Goal: Task Accomplishment & Management: Complete application form

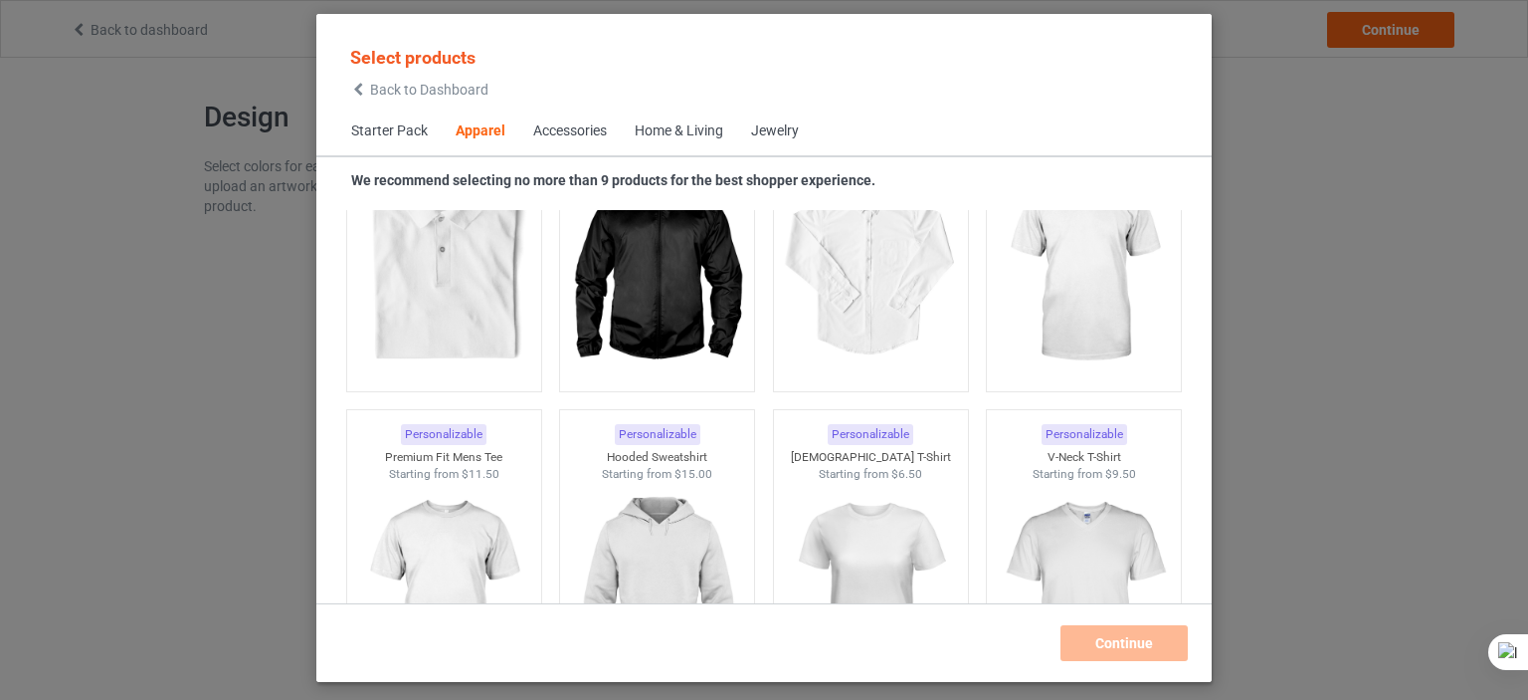
scroll to position [1061, 0]
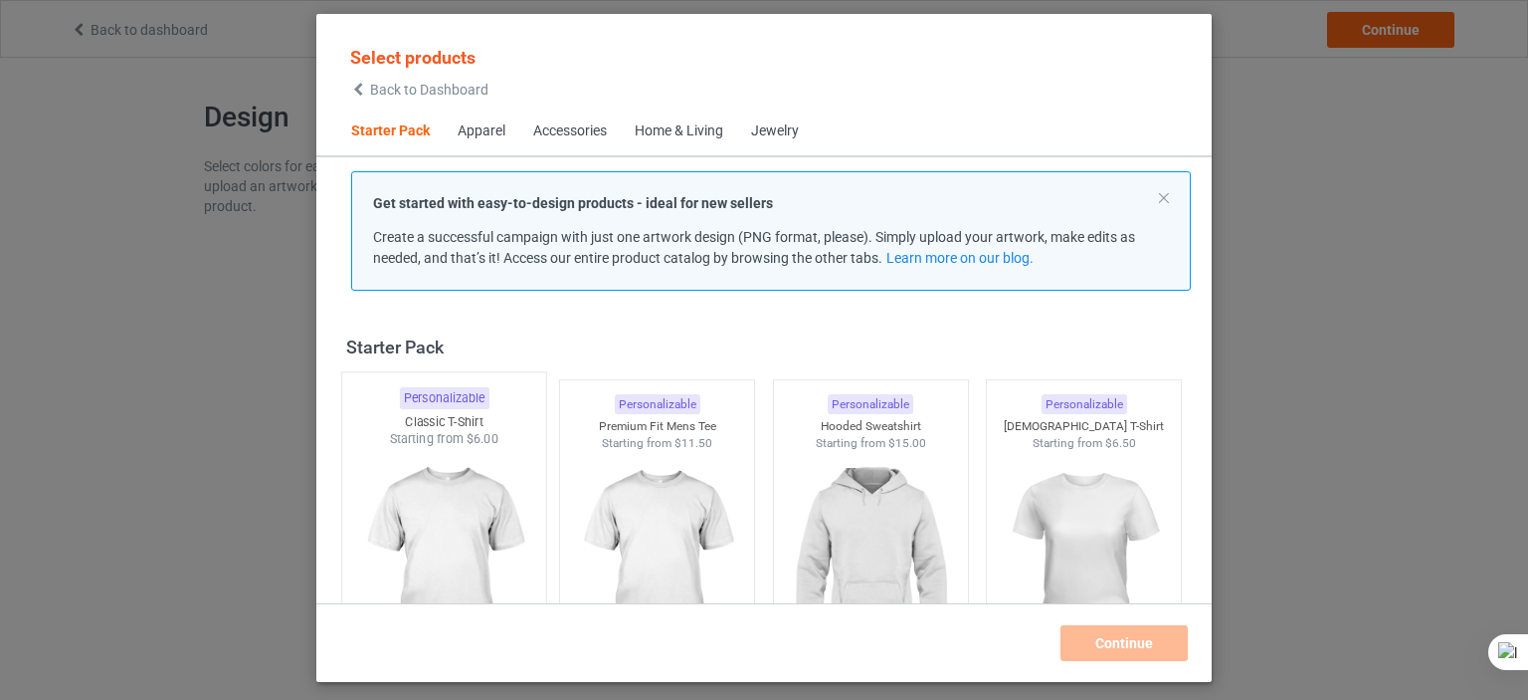
click at [453, 481] on img at bounding box center [443, 565] width 187 height 234
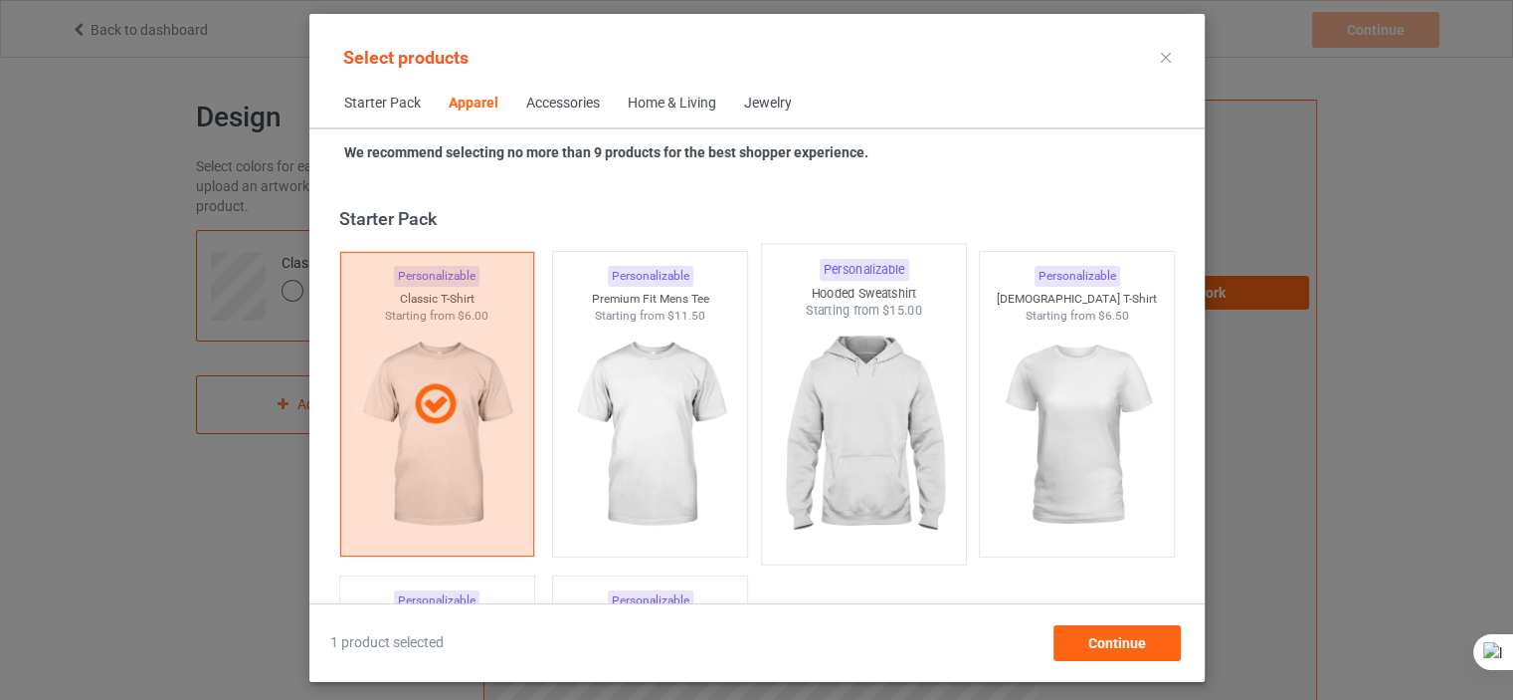
click at [923, 349] on img at bounding box center [863, 436] width 187 height 234
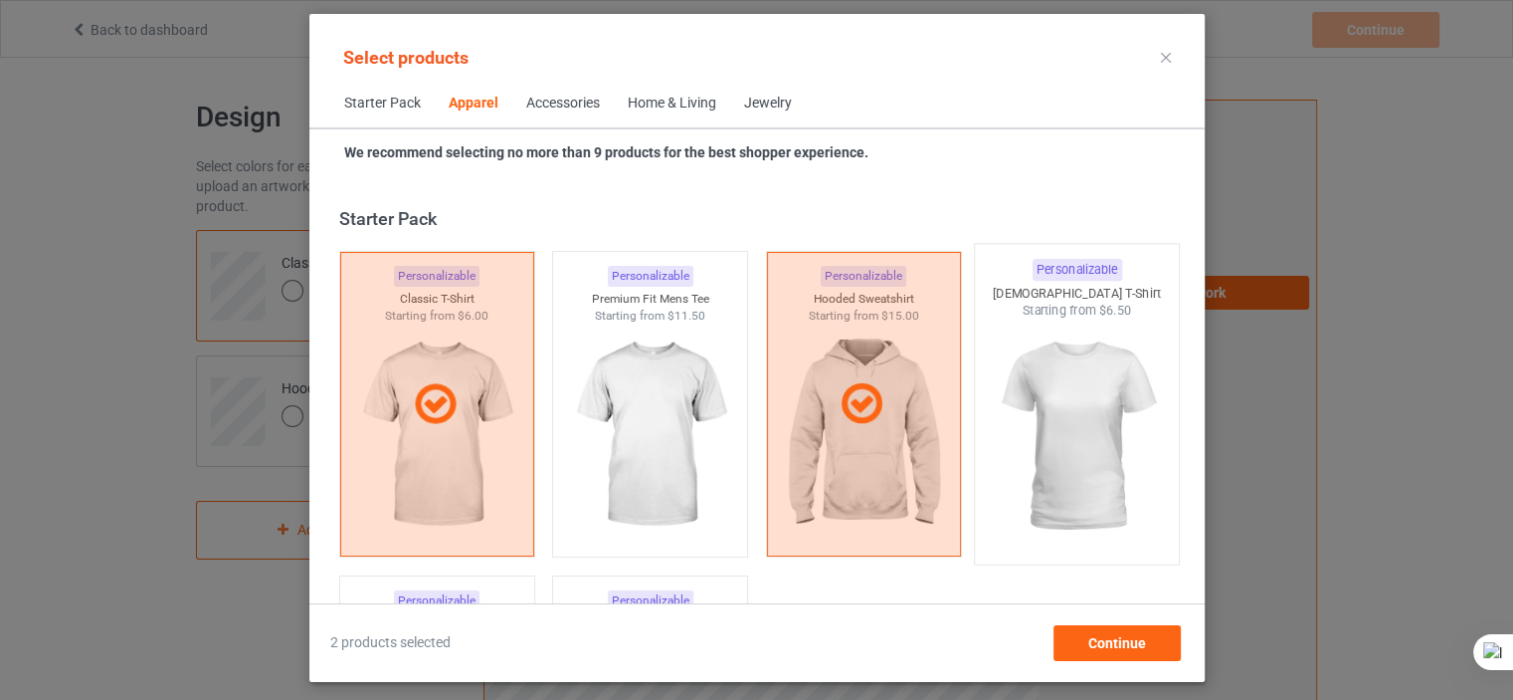
click at [1041, 337] on img at bounding box center [1076, 436] width 187 height 234
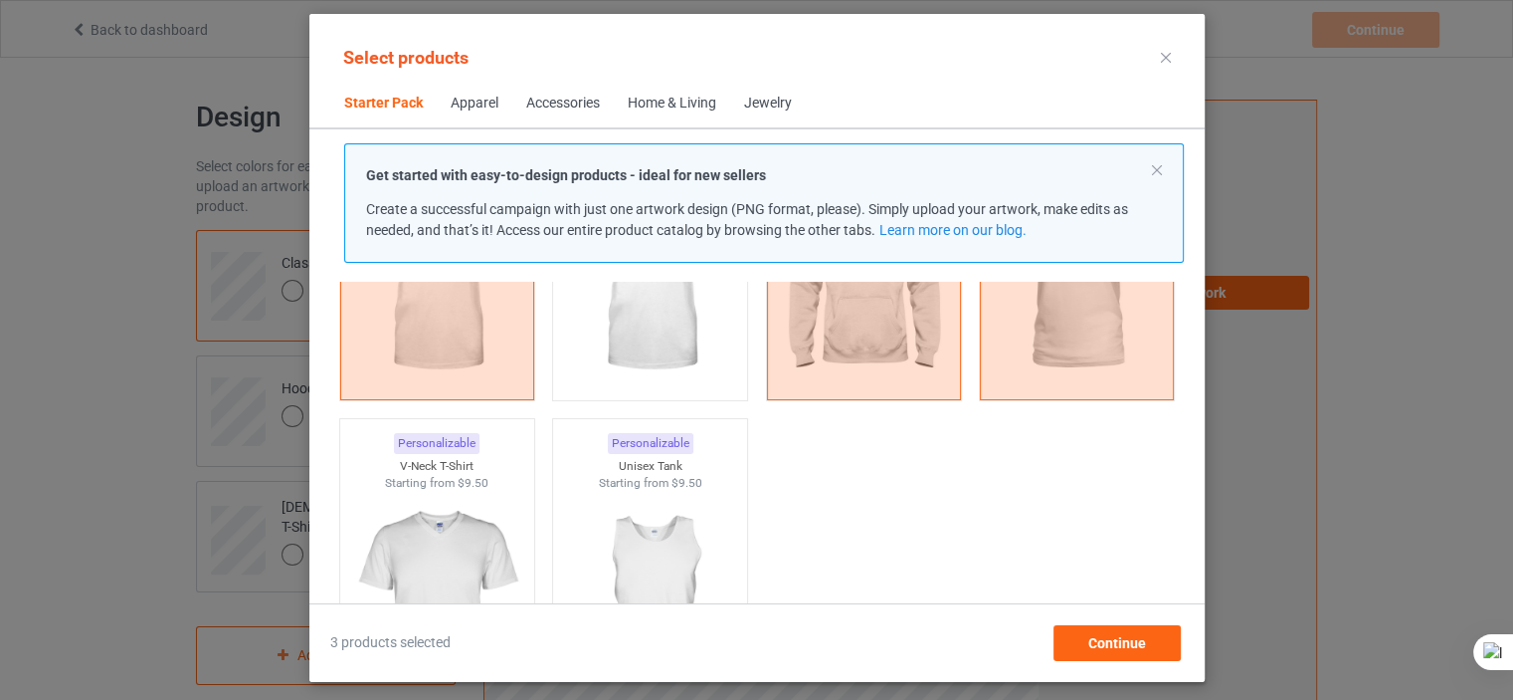
scroll to position [385, 0]
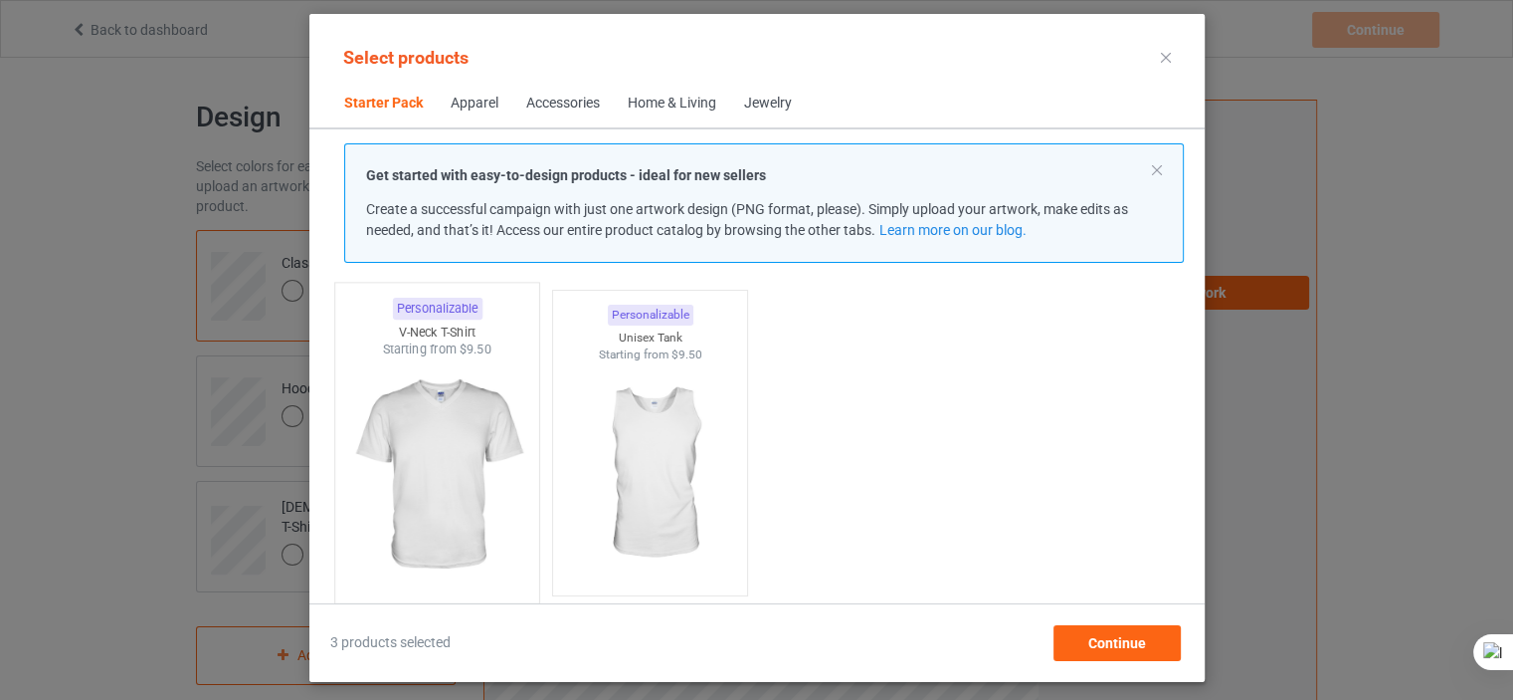
click at [431, 375] on img at bounding box center [436, 475] width 187 height 234
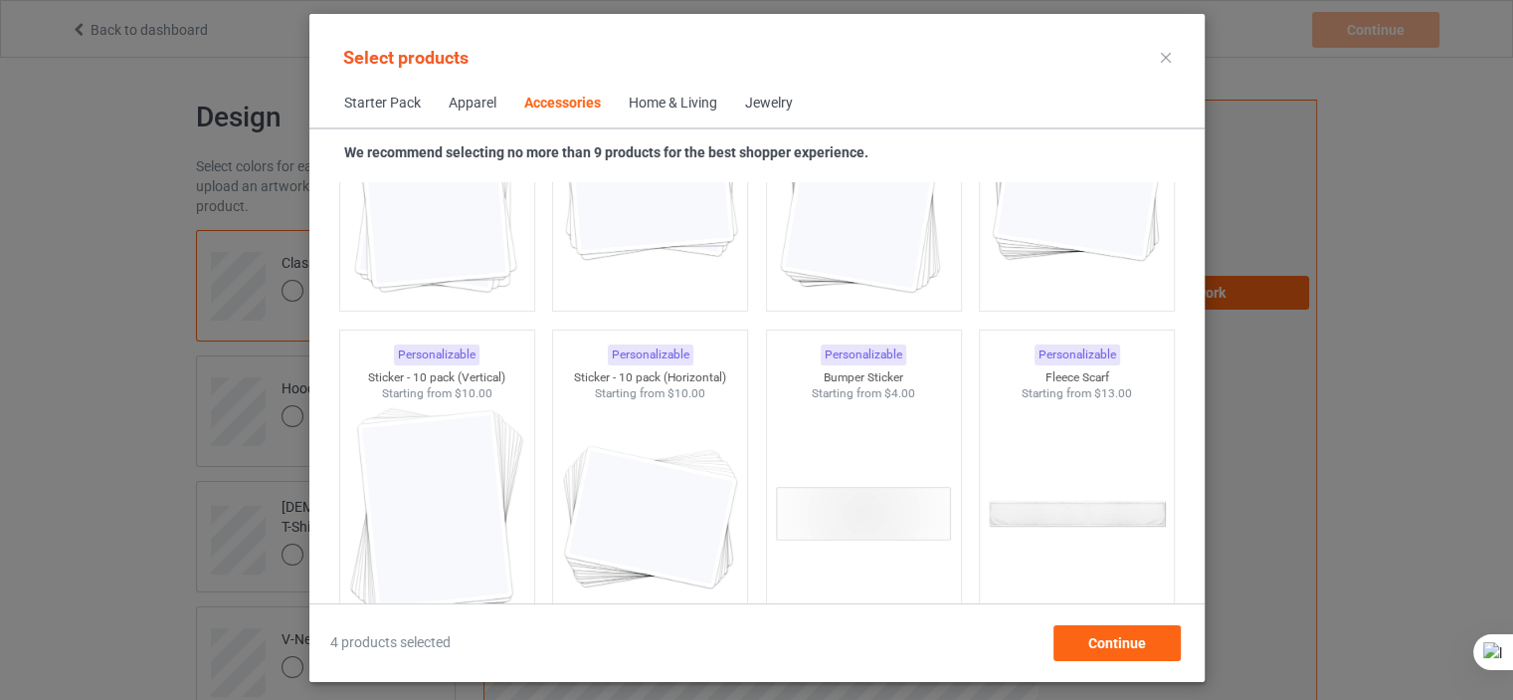
scroll to position [7554, 0]
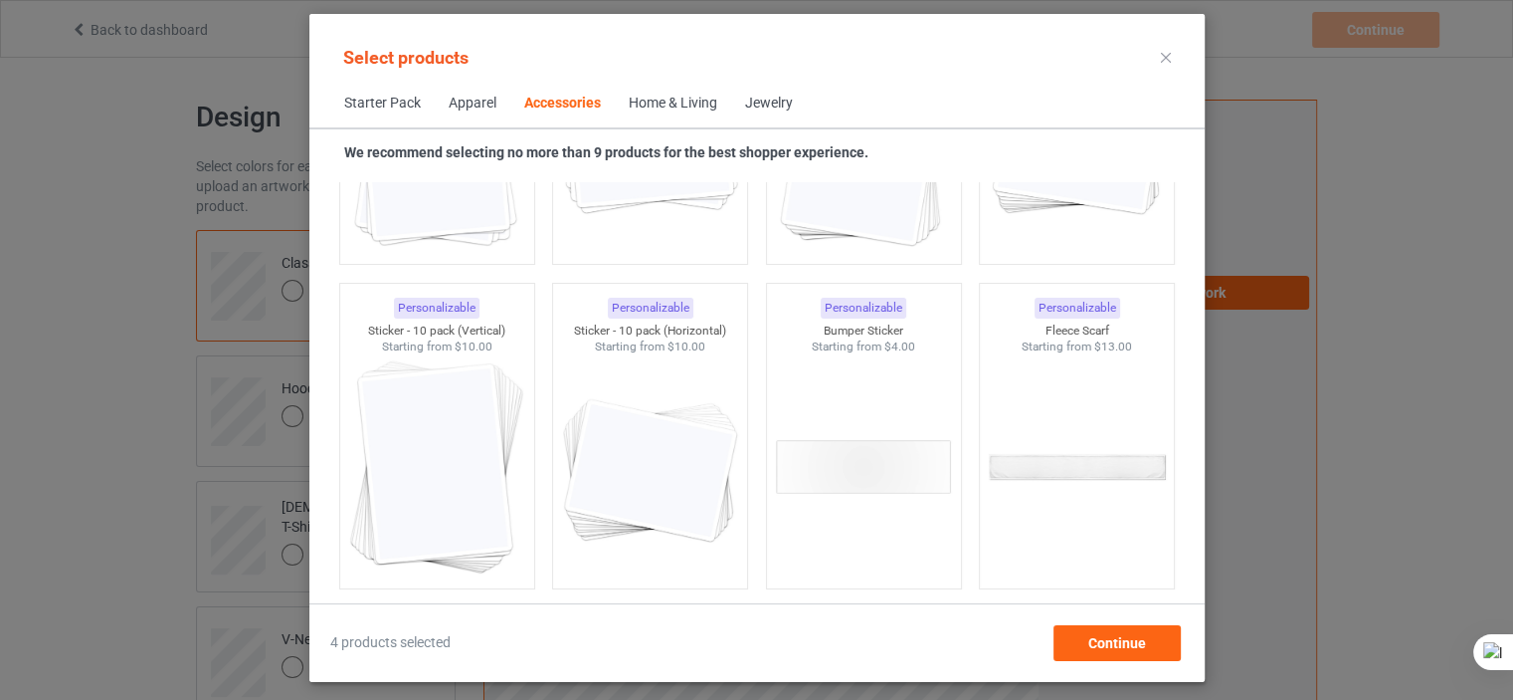
click at [666, 112] on div "Home & Living" at bounding box center [673, 104] width 89 height 20
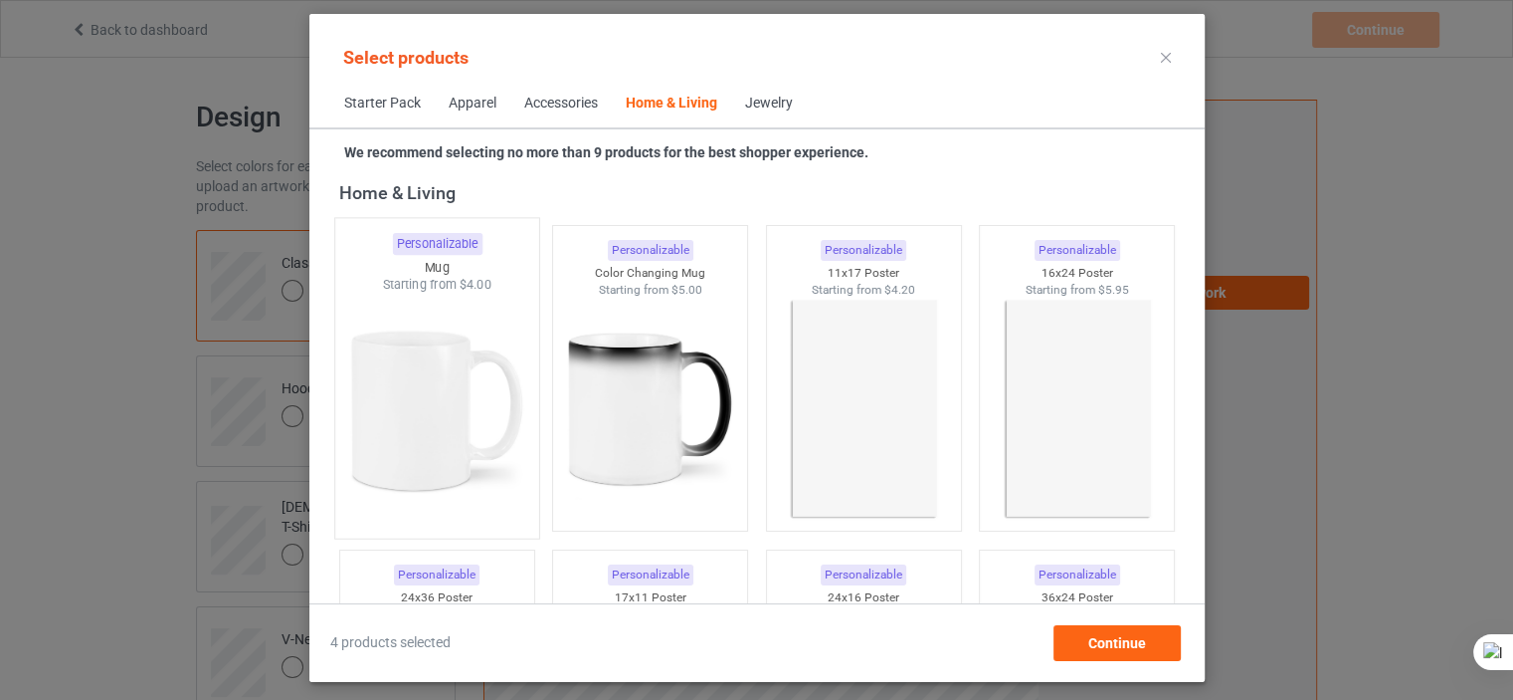
click at [492, 391] on img at bounding box center [436, 411] width 187 height 234
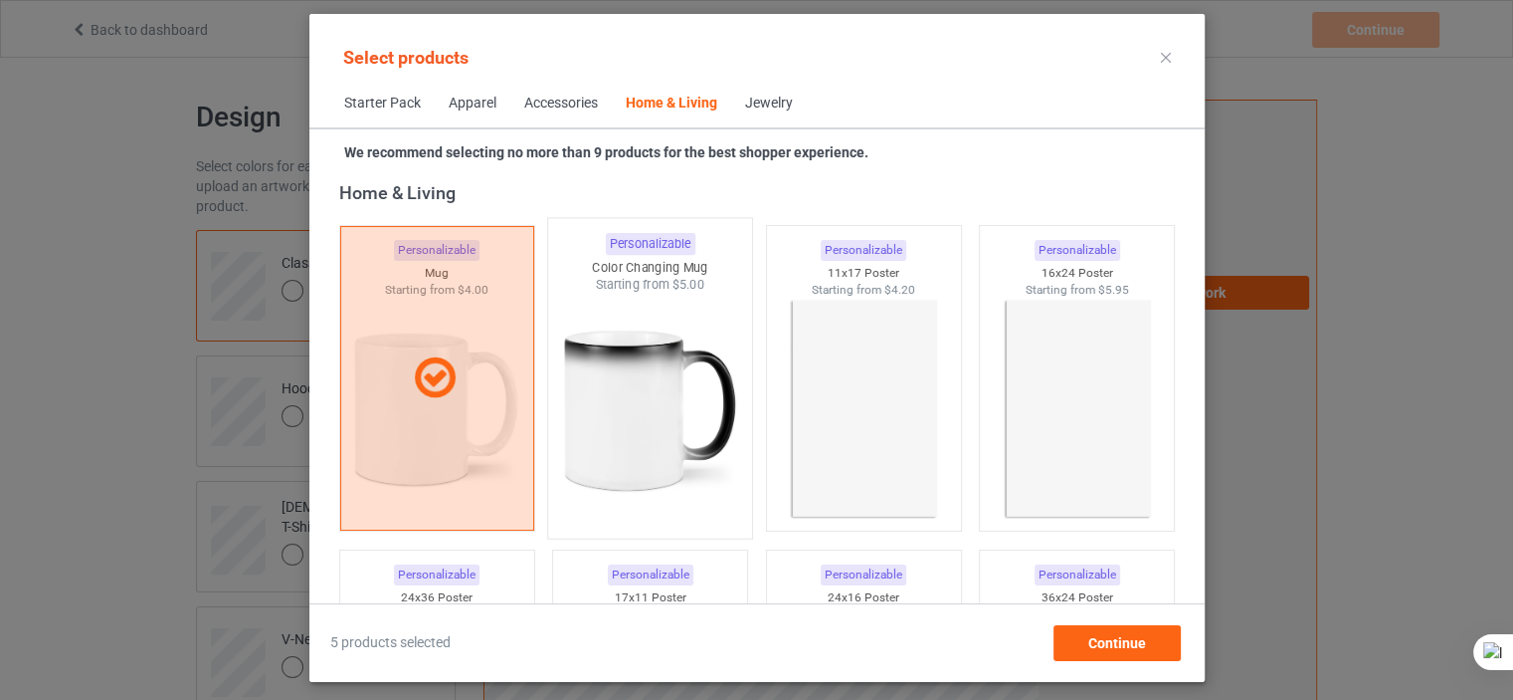
click at [579, 395] on img at bounding box center [649, 411] width 187 height 234
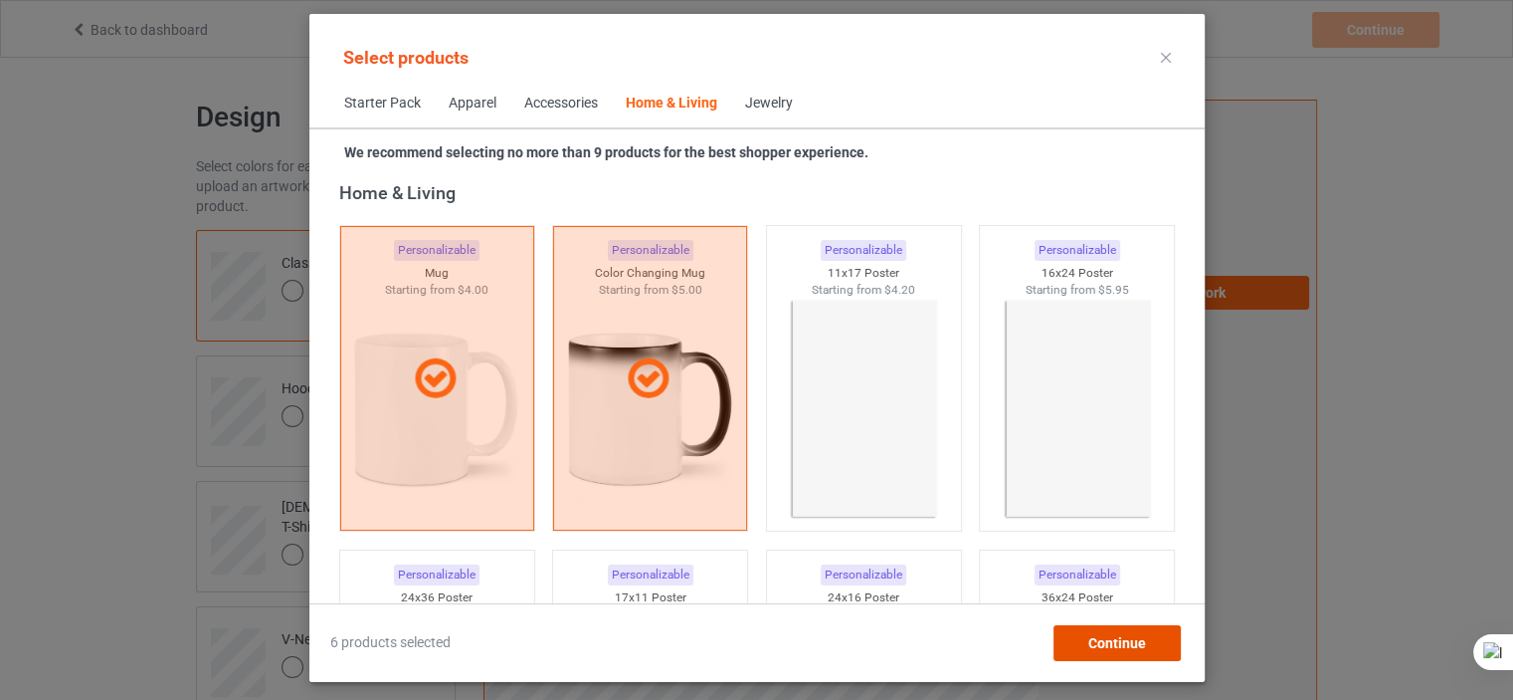
click at [1092, 645] on span "Continue" at bounding box center [1117, 643] width 58 height 16
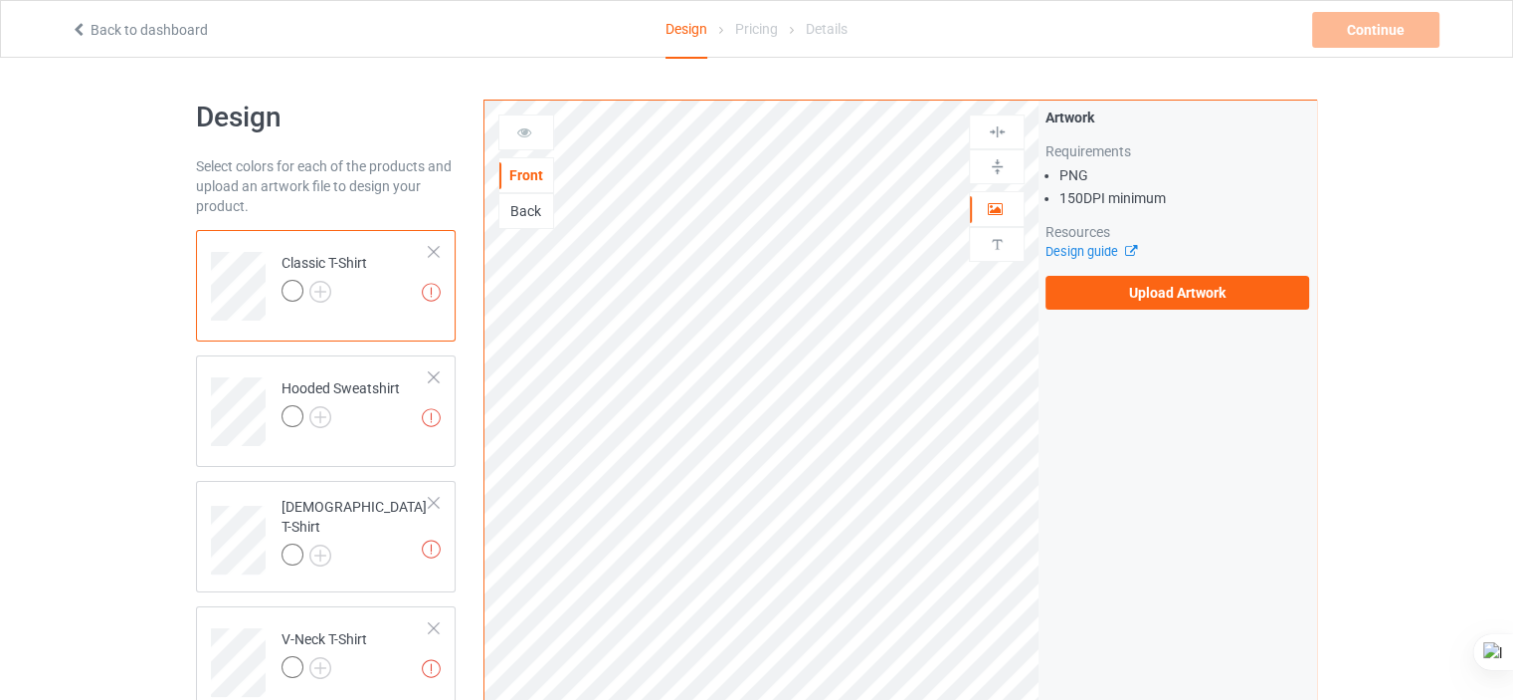
click at [1092, 645] on div "Artwork Requirements PNG 150 DPI minimum Resources Design guide Upload Artwork" at bounding box center [1178, 479] width 278 height 756
click at [1121, 301] on label "Upload Artwork" at bounding box center [1178, 293] width 264 height 34
click at [0, 0] on input "Upload Artwork" at bounding box center [0, 0] width 0 height 0
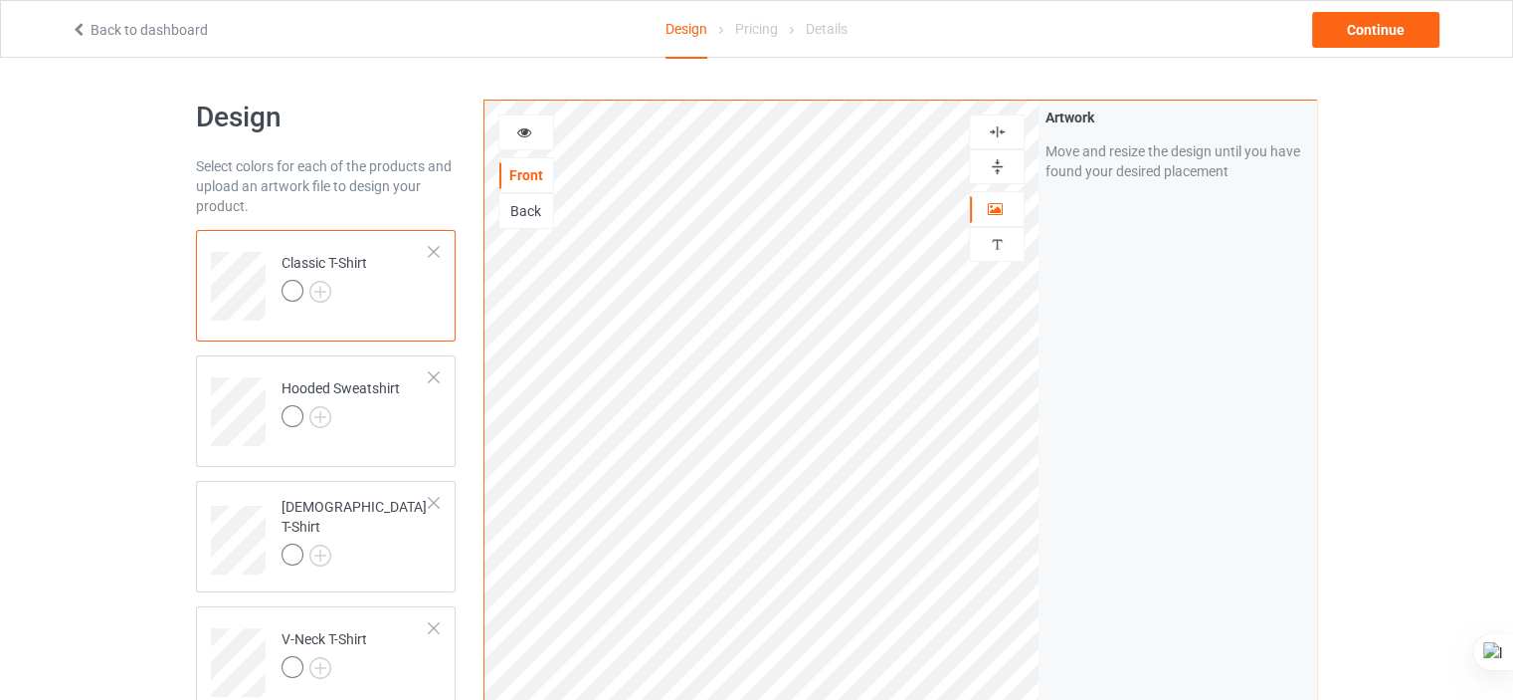
click at [517, 129] on icon at bounding box center [524, 129] width 17 height 14
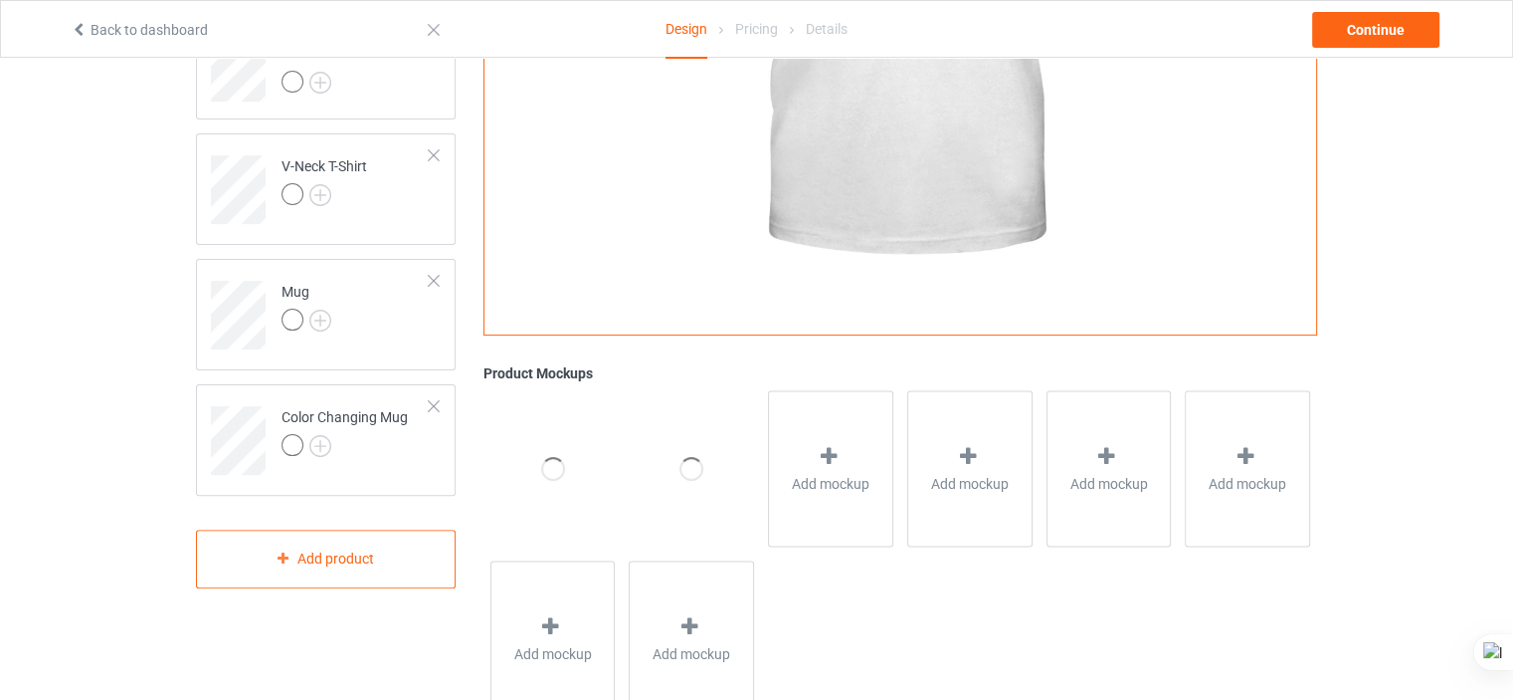
scroll to position [481, 0]
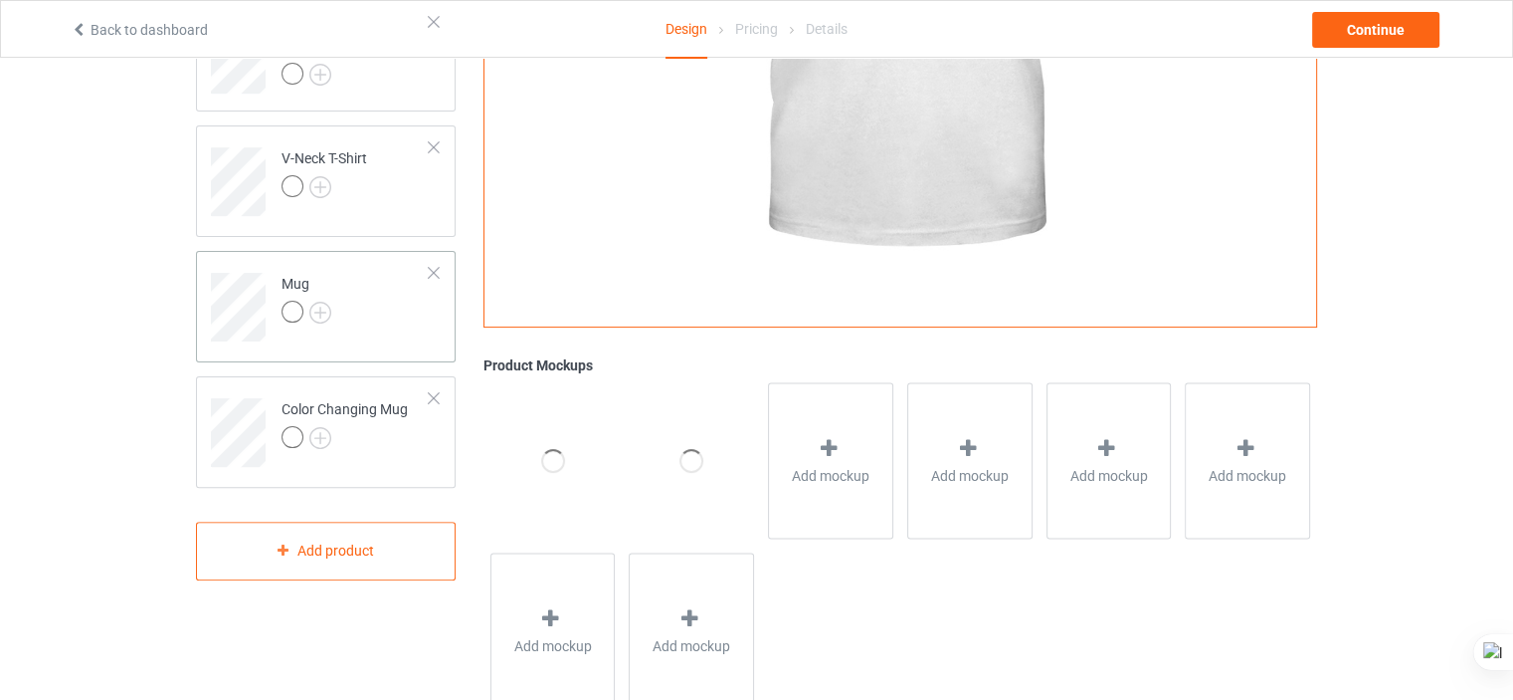
click at [362, 331] on td "Mug" at bounding box center [356, 300] width 170 height 83
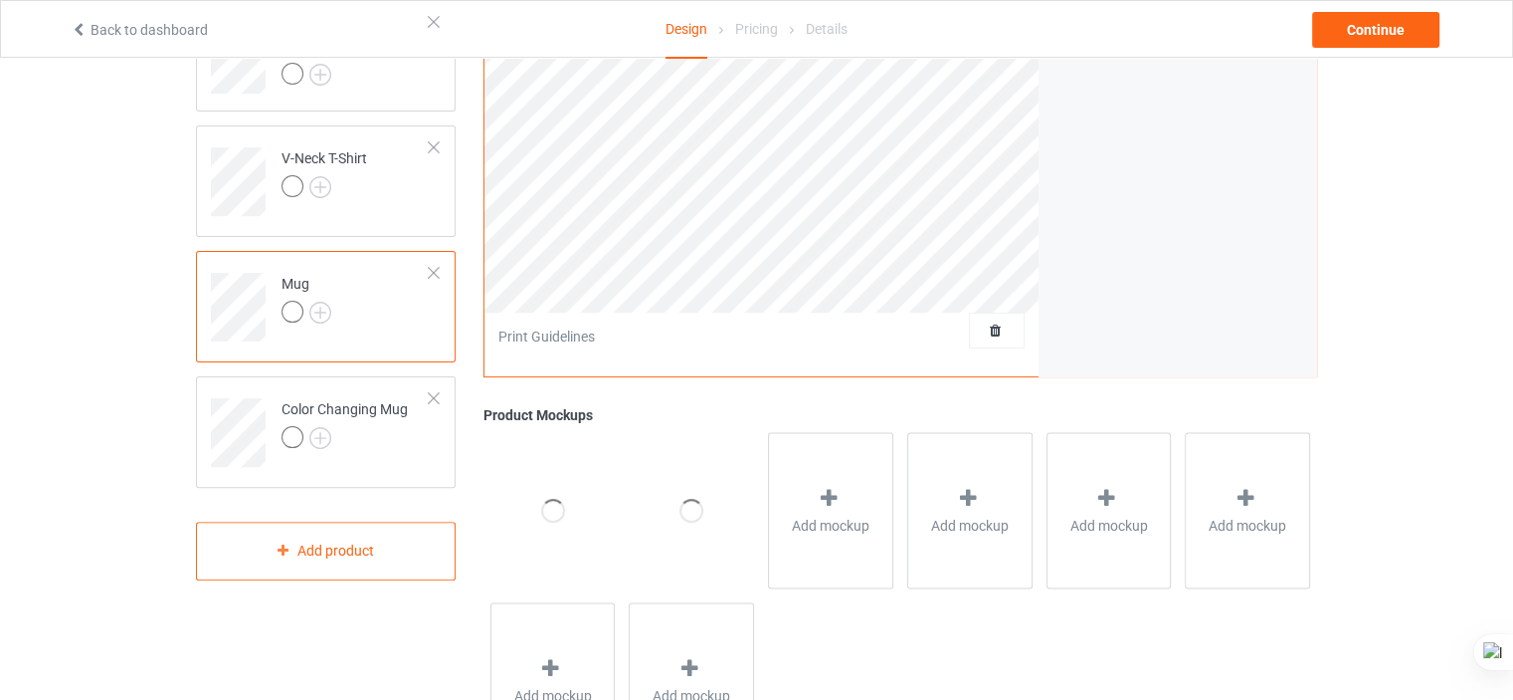
click at [362, 331] on td "Mug" at bounding box center [356, 300] width 170 height 83
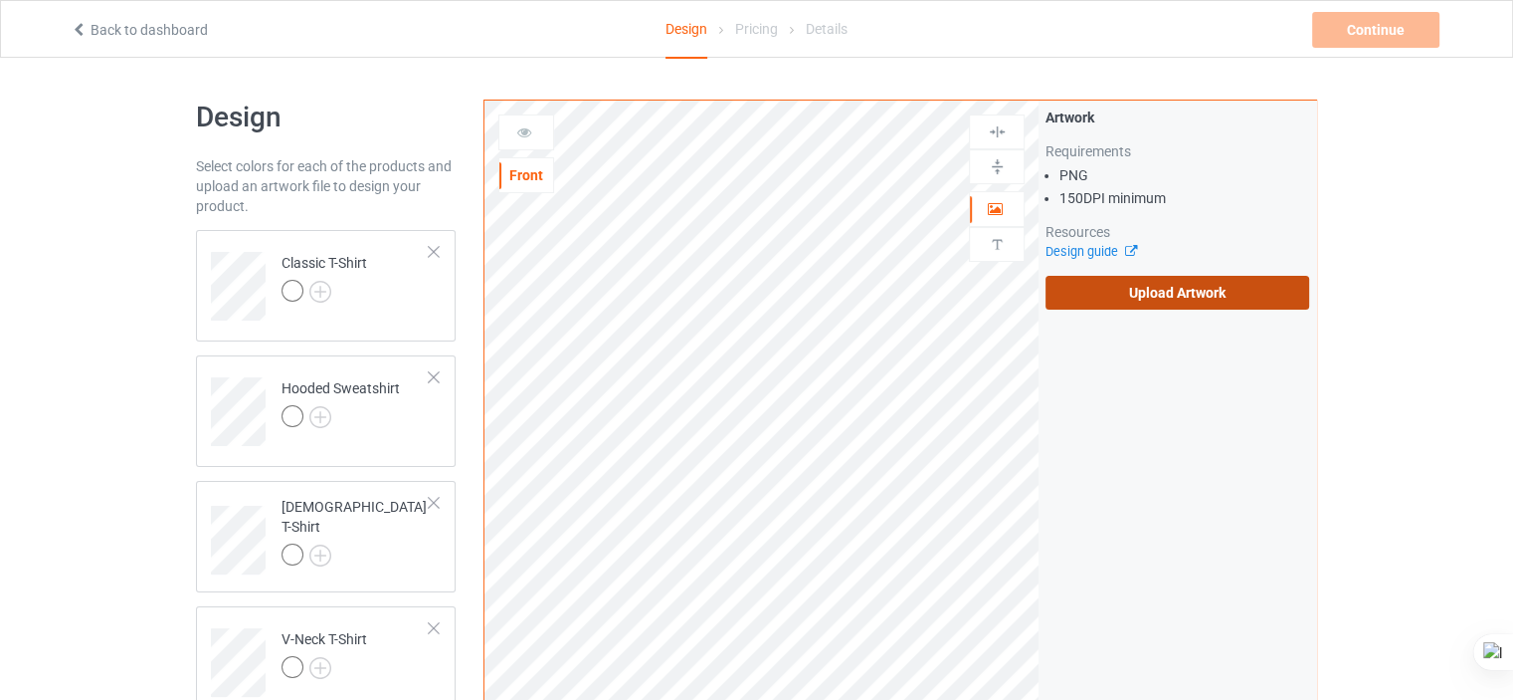
click at [1095, 302] on label "Upload Artwork" at bounding box center [1178, 293] width 264 height 34
click at [0, 0] on input "Upload Artwork" at bounding box center [0, 0] width 0 height 0
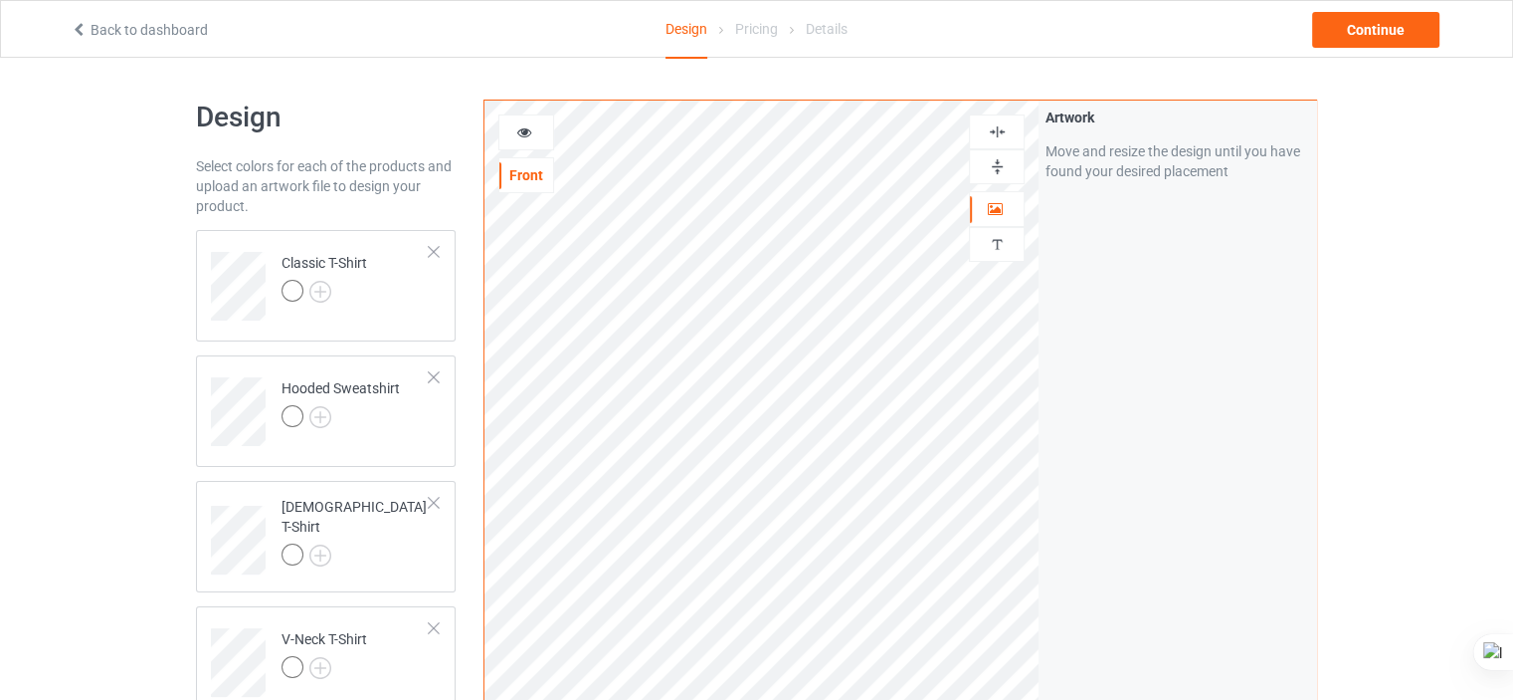
click at [525, 130] on icon at bounding box center [524, 129] width 17 height 14
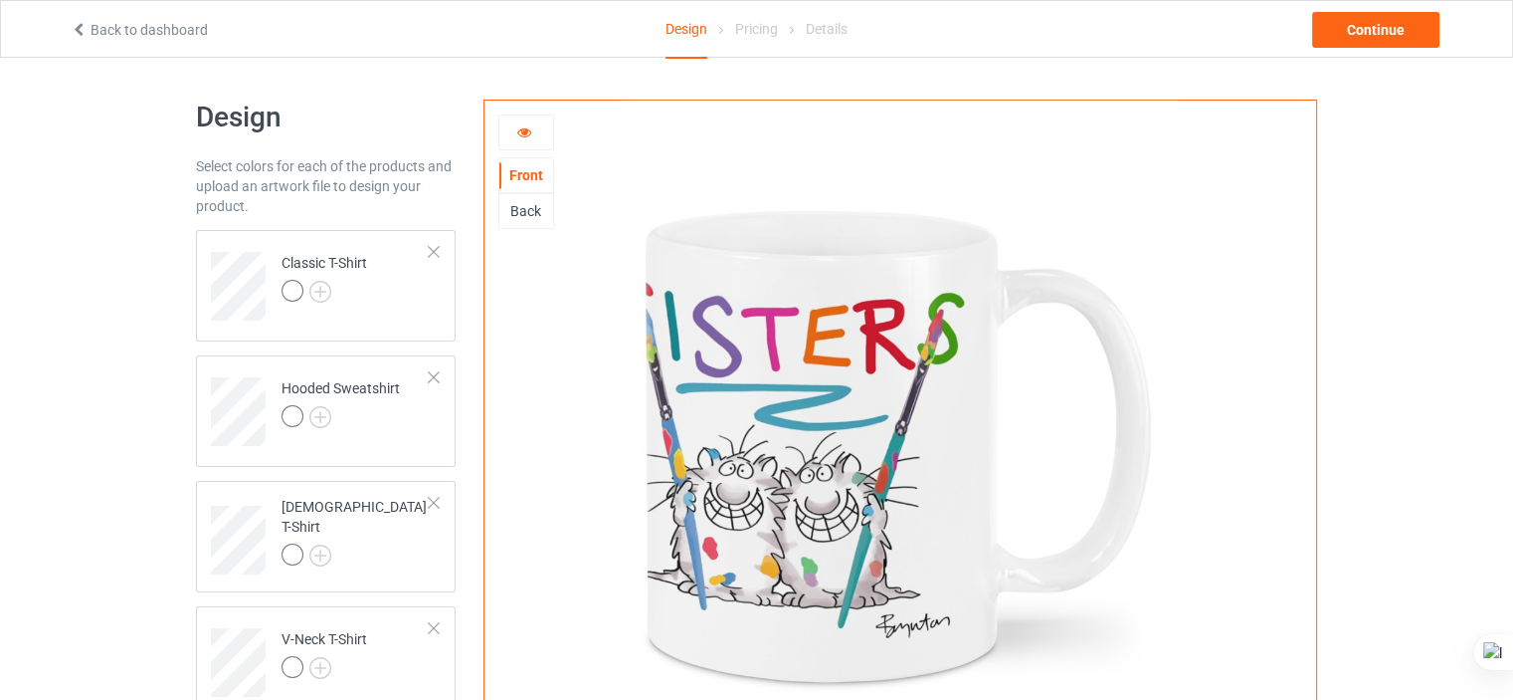
click at [525, 133] on icon at bounding box center [524, 129] width 17 height 14
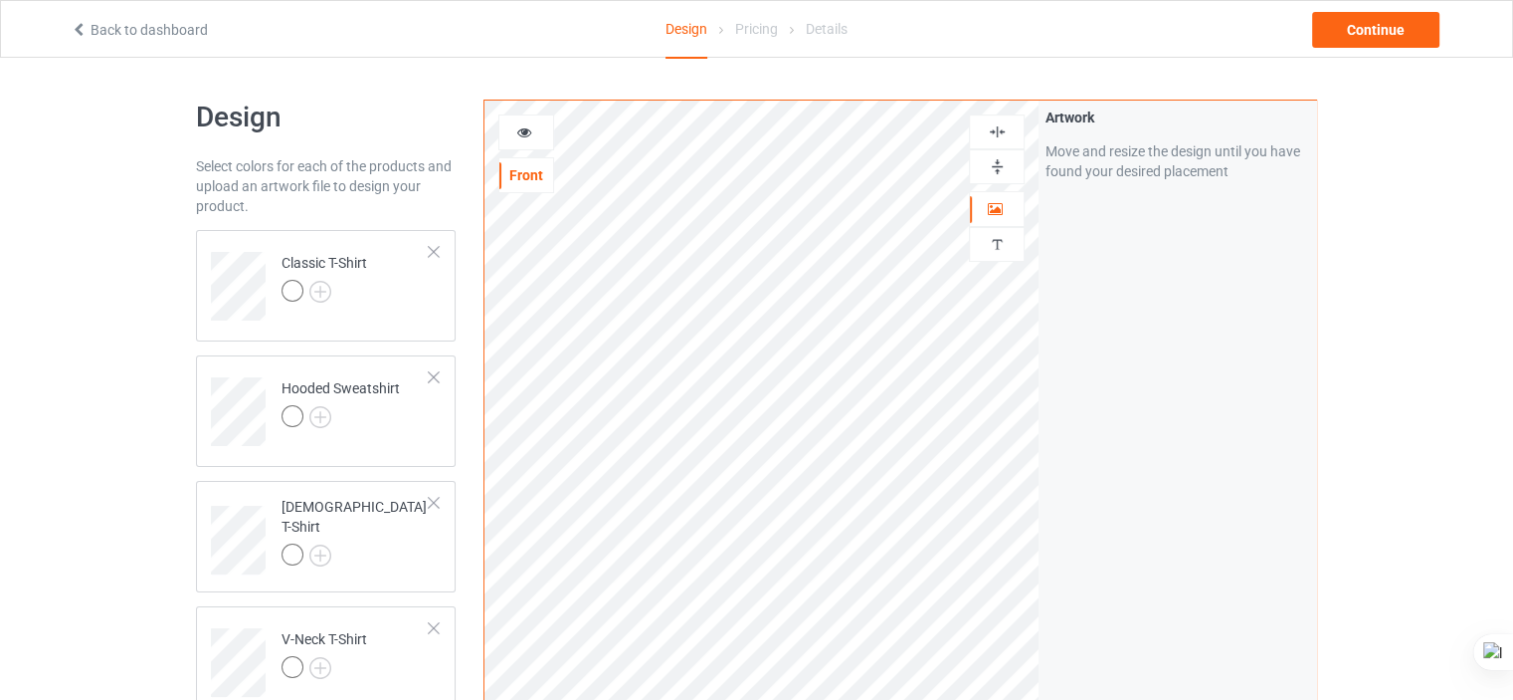
click at [526, 134] on icon at bounding box center [524, 129] width 17 height 14
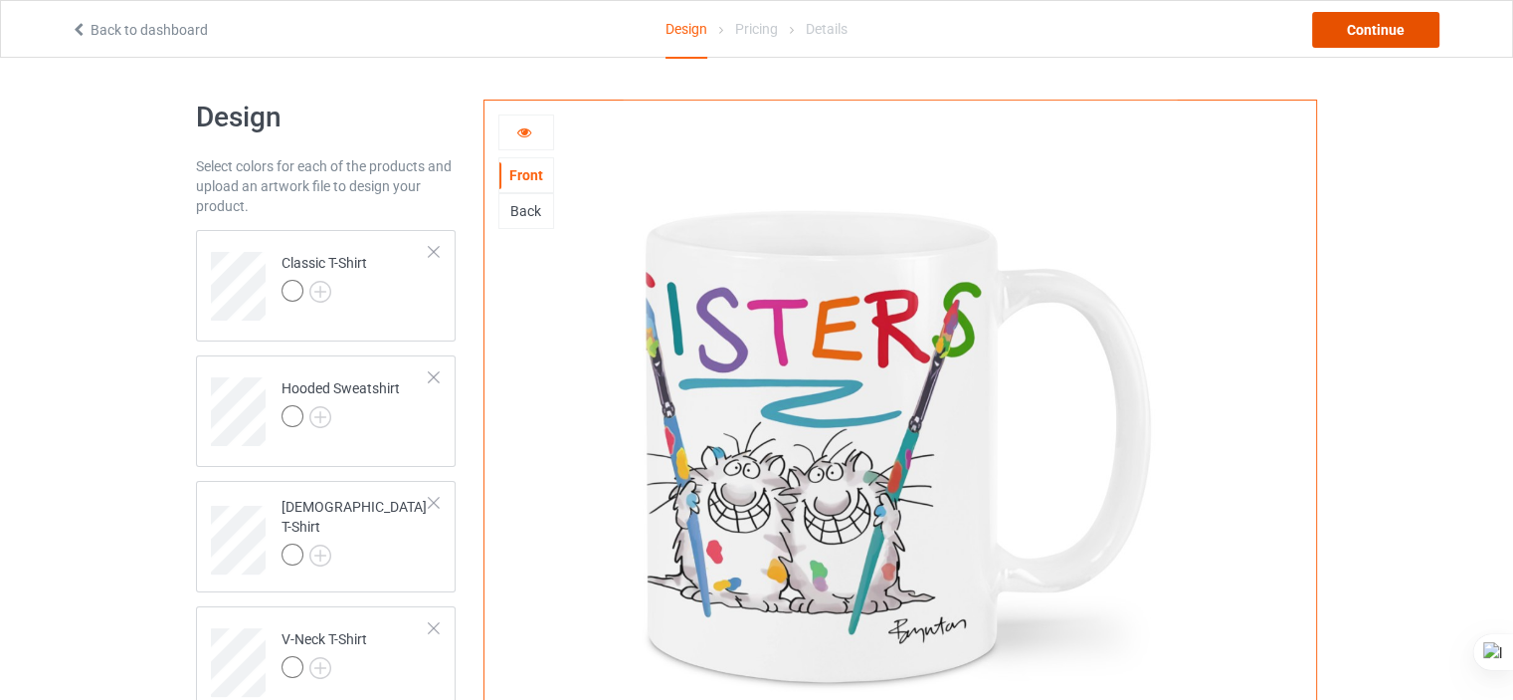
click at [1351, 38] on div "Continue" at bounding box center [1375, 30] width 127 height 36
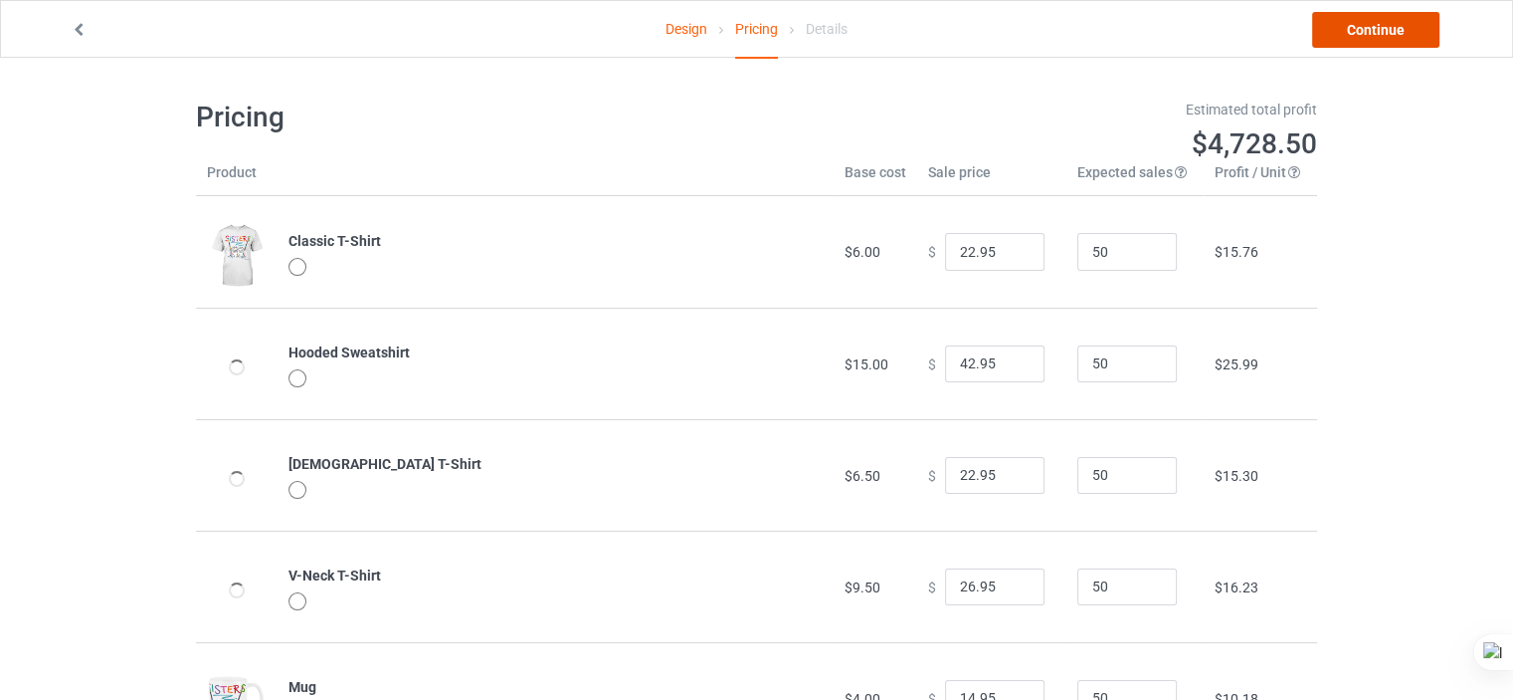
click at [1361, 35] on link "Continue" at bounding box center [1375, 30] width 127 height 36
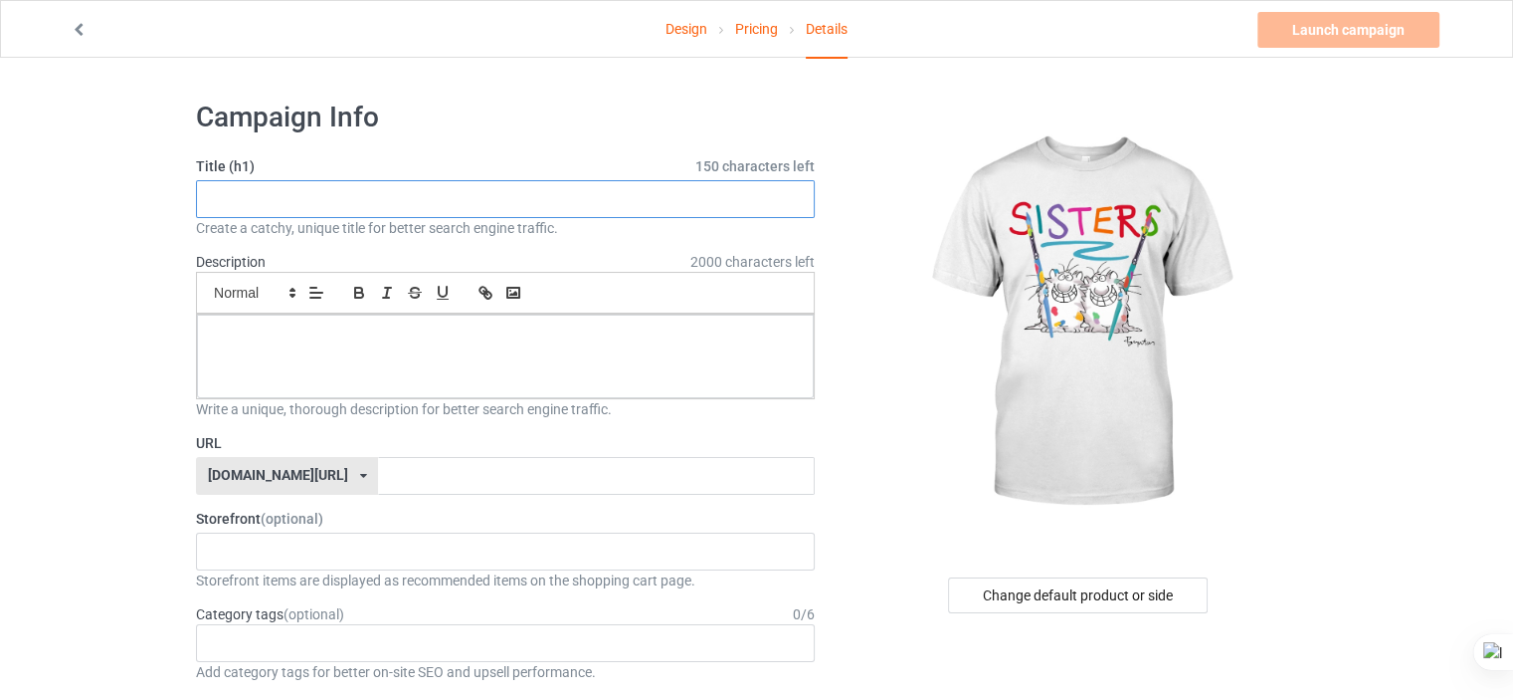
click at [600, 214] on input "text" at bounding box center [505, 199] width 619 height 38
click at [248, 198] on input "lovely-shirt" at bounding box center [505, 199] width 619 height 38
type input "lovely shirt"
click at [318, 315] on div at bounding box center [505, 356] width 617 height 84
click at [378, 457] on input "text" at bounding box center [596, 476] width 436 height 38
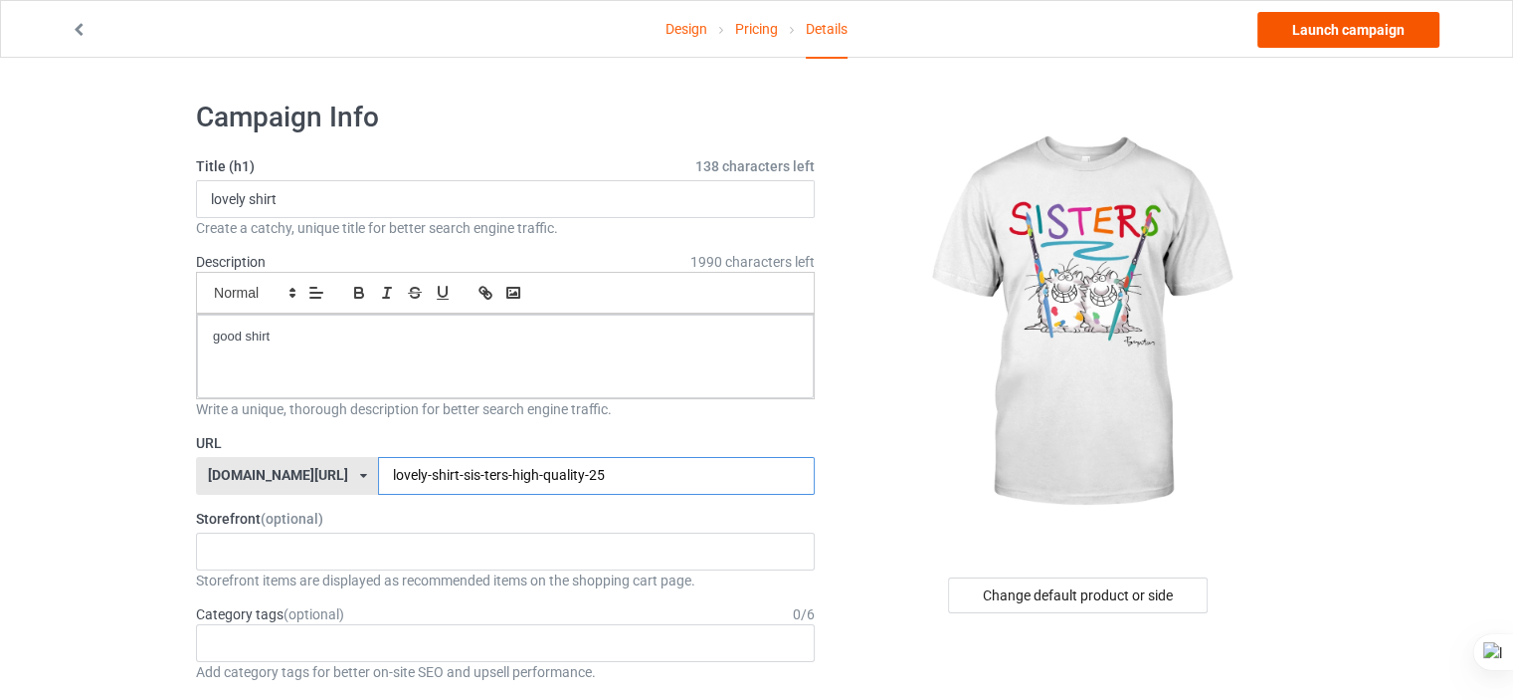
type input "lovely-shirt-sis-ters-high-quality-25"
click at [1331, 33] on link "Launch campaign" at bounding box center [1349, 30] width 182 height 36
